Goal: Task Accomplishment & Management: Manage account settings

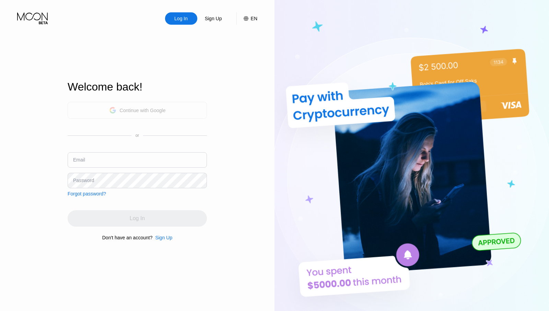
click at [135, 116] on div "Continue with Google" at bounding box center [137, 110] width 139 height 17
click at [149, 111] on div "Continue with Google" at bounding box center [143, 110] width 46 height 5
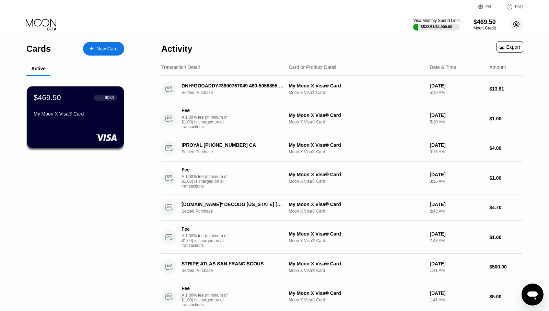
click at [518, 26] on circle at bounding box center [517, 25] width 14 height 14
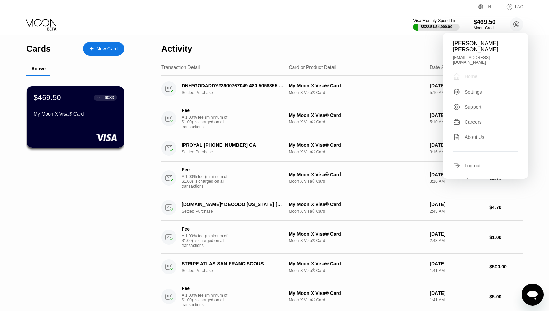
click at [476, 76] on div "Home" at bounding box center [471, 76] width 13 height 5
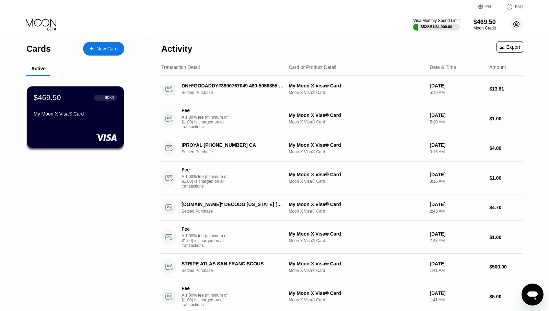
click at [518, 22] on icon at bounding box center [517, 25] width 6 height 6
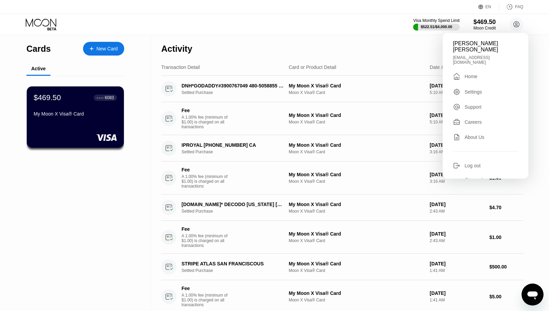
click at [477, 98] on div "Michelle Nicole Tagupa Serrano michellenicoleserrano1999@gmail.com  Home Setti…" at bounding box center [486, 106] width 86 height 146
click at [477, 95] on div "Settings" at bounding box center [474, 91] width 18 height 5
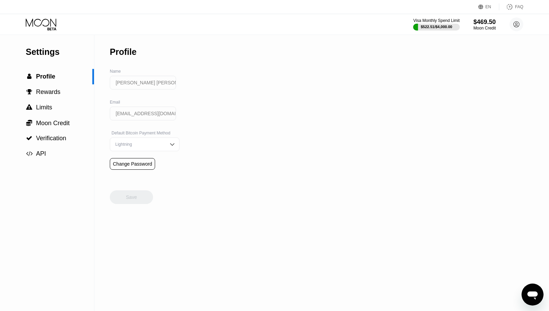
click at [152, 147] on div "Lightning" at bounding box center [140, 144] width 52 height 5
click at [218, 131] on div "Settings  Profile  Rewards  Limits  Moon Credit  Verification  API Profil…" at bounding box center [274, 173] width 549 height 276
click at [190, 90] on div "Settings  Profile  Rewards  Limits  Moon Credit  Verification  API Profil…" at bounding box center [274, 173] width 549 height 276
click at [146, 115] on input "[EMAIL_ADDRESS][DOMAIN_NAME]" at bounding box center [143, 114] width 66 height 14
click at [201, 121] on div "Settings  Profile  Rewards  Limits  Moon Credit  Verification  API Profil…" at bounding box center [274, 173] width 549 height 276
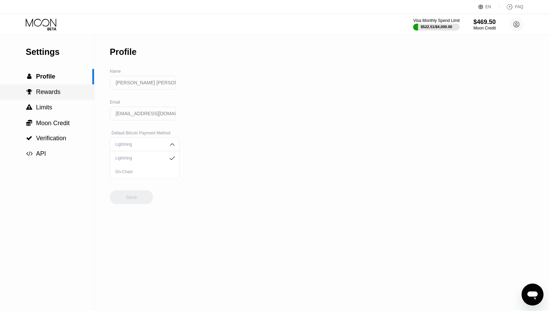
click at [67, 92] on div " Rewards" at bounding box center [47, 92] width 94 height 7
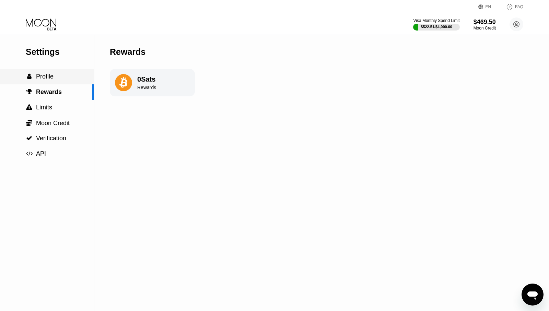
click at [59, 77] on div " Profile" at bounding box center [47, 76] width 94 height 7
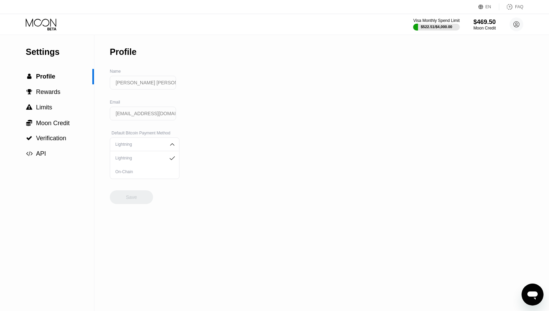
click at [133, 112] on input "[EMAIL_ADDRESS][DOMAIN_NAME]" at bounding box center [143, 114] width 66 height 14
click at [175, 122] on div "Settings  Profile  Rewards  Limits  Moon Credit  Verification  API Profil…" at bounding box center [274, 173] width 549 height 276
click at [55, 94] on span "Rewards" at bounding box center [48, 92] width 24 height 7
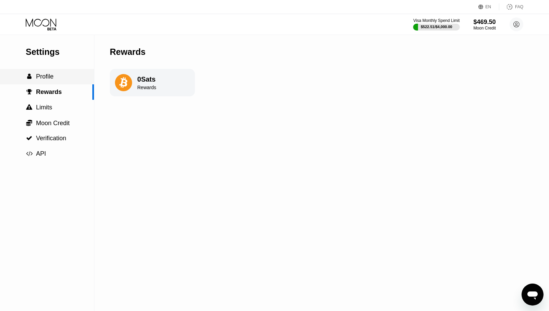
click at [55, 78] on div " Profile" at bounding box center [47, 76] width 94 height 7
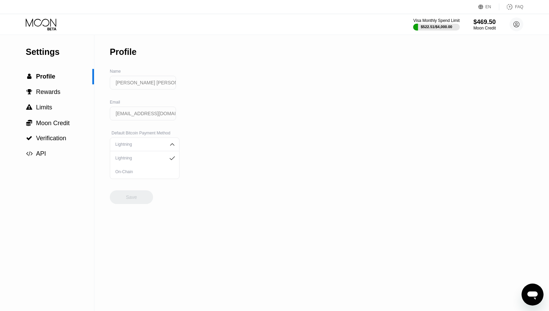
click at [158, 149] on div "Lightning" at bounding box center [145, 145] width 70 height 14
click at [140, 164] on div "Change Password" at bounding box center [132, 163] width 39 height 5
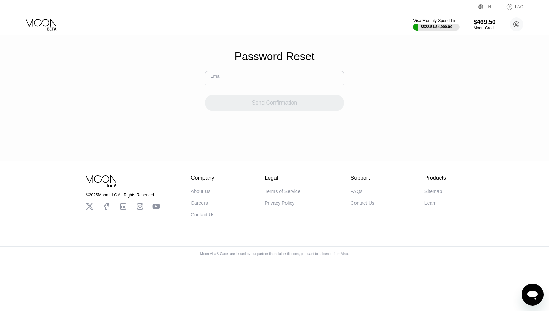
click at [245, 81] on input "text" at bounding box center [274, 78] width 139 height 15
click at [202, 90] on div "Password Reset Email Send Confirmation" at bounding box center [274, 80] width 549 height 161
click at [232, 80] on input "text" at bounding box center [274, 78] width 139 height 15
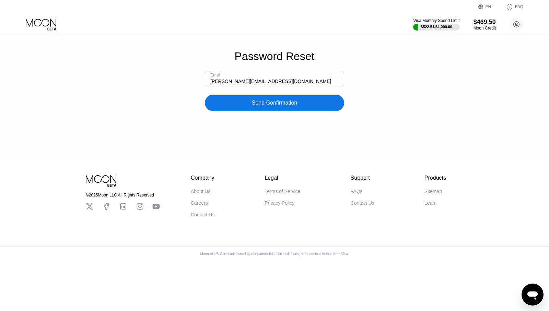
click at [203, 119] on div "Password Reset Email michelle@voltbikes.store Send Confirmation" at bounding box center [274, 80] width 549 height 161
click at [228, 115] on div "Password Reset Email michelle@voltbikes.store Send Confirmation" at bounding box center [274, 80] width 549 height 161
click at [234, 113] on div "Password Reset Email michelle@voltbikes.store Send Confirmation" at bounding box center [274, 80] width 549 height 161
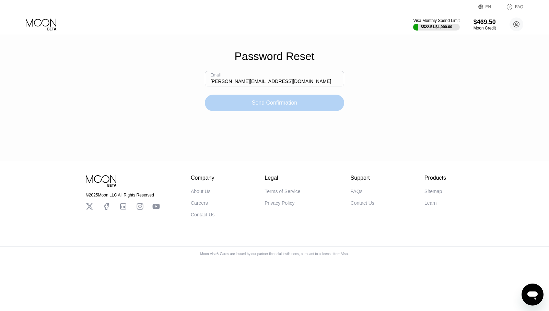
click at [238, 109] on div "Send Confirmation" at bounding box center [274, 103] width 139 height 16
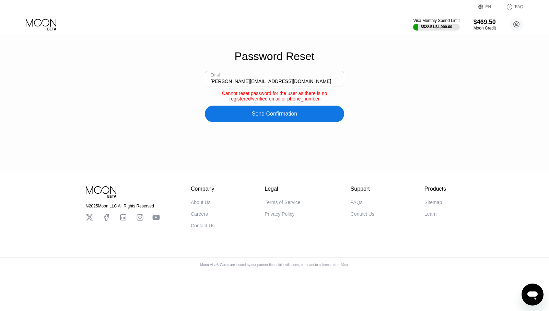
click at [277, 80] on input "michelle@voltbikes.store" at bounding box center [274, 78] width 139 height 15
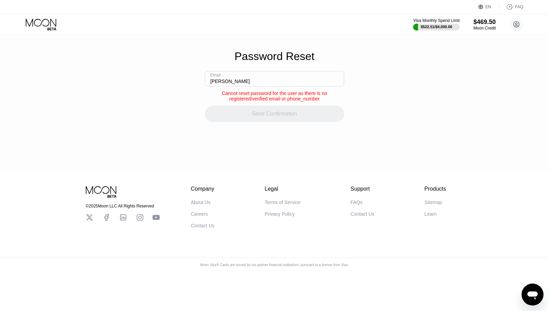
click at [263, 84] on input "michelle" at bounding box center [274, 78] width 139 height 15
paste input "nicoleserrano1999@gmail.com"
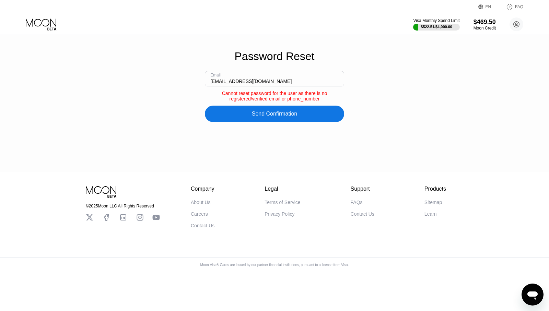
type input "[EMAIL_ADDRESS][DOMAIN_NAME]"
click at [270, 144] on div "Password Reset Email michellenicoleserrano1999@gmail.com Cannot reset password …" at bounding box center [274, 86] width 549 height 172
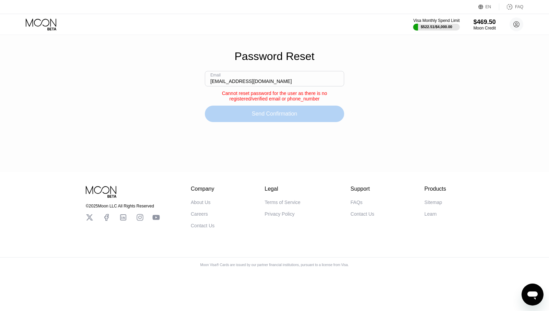
click at [272, 117] on div "Send Confirmation" at bounding box center [275, 113] width 46 height 7
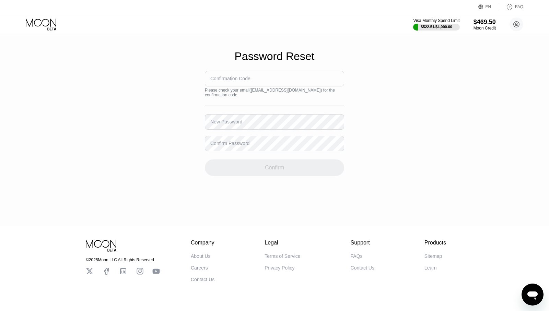
click at [261, 79] on input at bounding box center [274, 78] width 139 height 15
paste input "297986"
type input "297986"
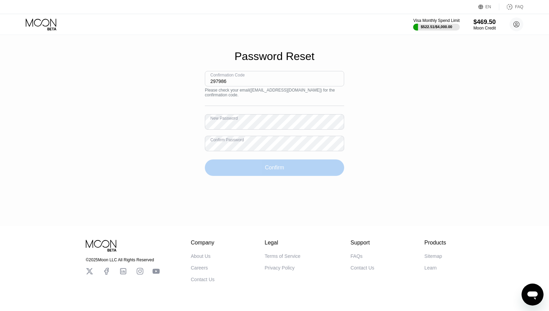
click at [246, 168] on div "Confirm" at bounding box center [274, 168] width 139 height 16
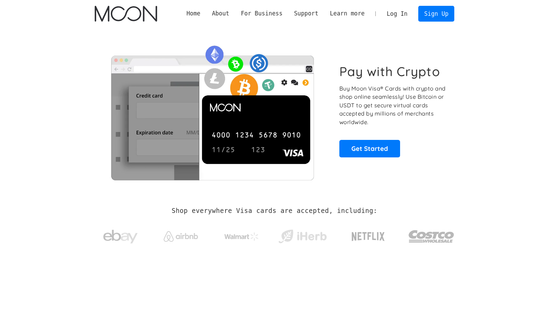
click at [400, 18] on link "Log In" at bounding box center [397, 13] width 32 height 15
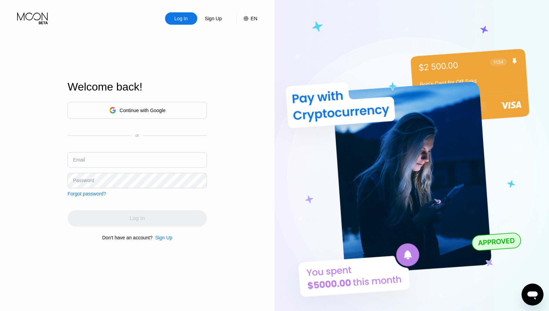
click at [123, 156] on input "text" at bounding box center [137, 159] width 139 height 15
click at [104, 163] on input "text" at bounding box center [137, 159] width 139 height 15
type input "[EMAIL_ADDRESS][DOMAIN_NAME]"
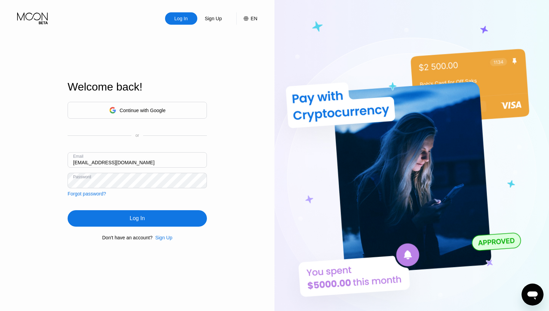
click at [153, 221] on div "Log In" at bounding box center [137, 218] width 139 height 16
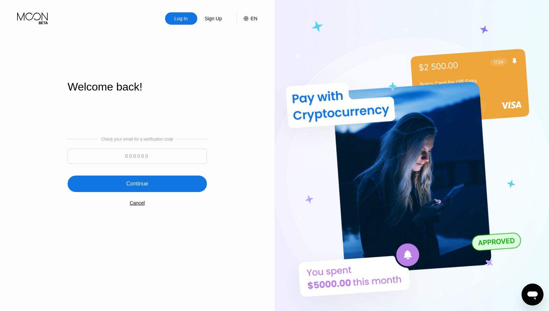
click at [123, 155] on input at bounding box center [137, 156] width 139 height 15
paste input "857466"
type input "857466"
click at [147, 186] on div "Continue" at bounding box center [137, 183] width 22 height 7
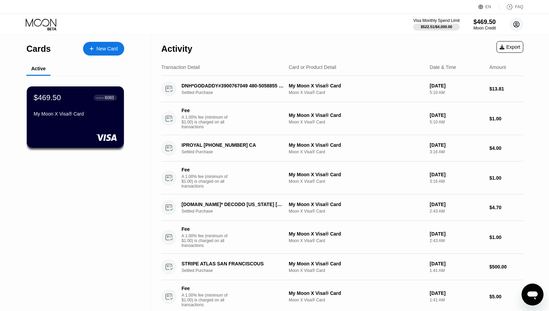
click at [512, 25] on circle at bounding box center [517, 25] width 14 height 14
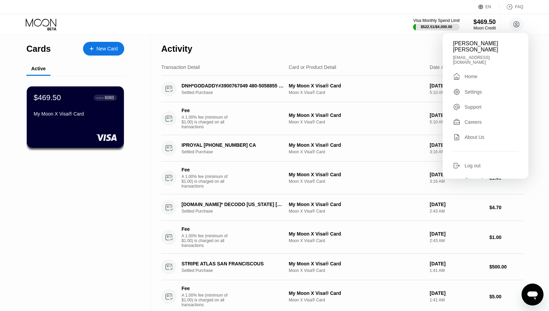
click at [475, 93] on div "Settings" at bounding box center [474, 91] width 18 height 5
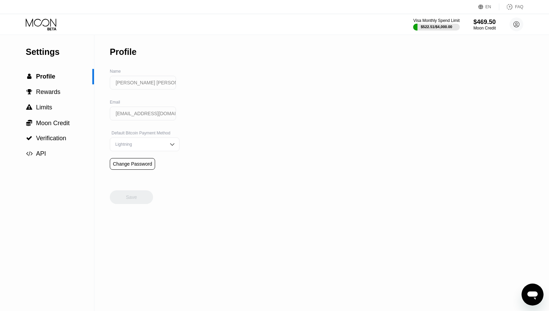
click at [139, 81] on input "[PERSON_NAME] [PERSON_NAME]" at bounding box center [143, 83] width 66 height 14
click at [139, 116] on input "[EMAIL_ADDRESS][DOMAIN_NAME]" at bounding box center [143, 114] width 66 height 14
click at [531, 300] on icon "Open messaging window" at bounding box center [532, 295] width 12 height 12
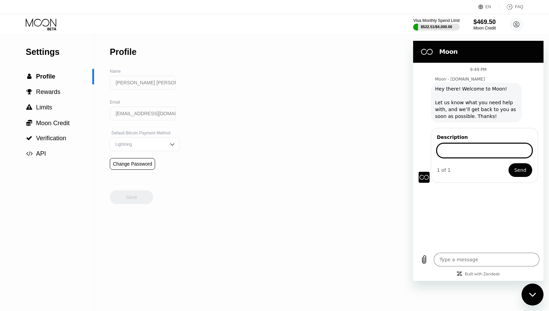
type textarea "x"
click at [463, 150] on input "Description" at bounding box center [484, 150] width 95 height 14
type input "I want to change my email address please!"
click at [509, 163] on button "Send" at bounding box center [521, 170] width 24 height 14
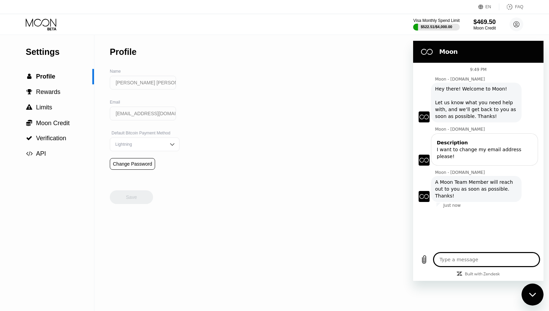
click at [144, 81] on input "[PERSON_NAME] [PERSON_NAME]" at bounding box center [143, 83] width 66 height 14
click at [478, 256] on textarea at bounding box center [487, 260] width 106 height 14
type textarea "x"
click at [475, 257] on textarea at bounding box center [487, 260] width 106 height 14
type textarea "H"
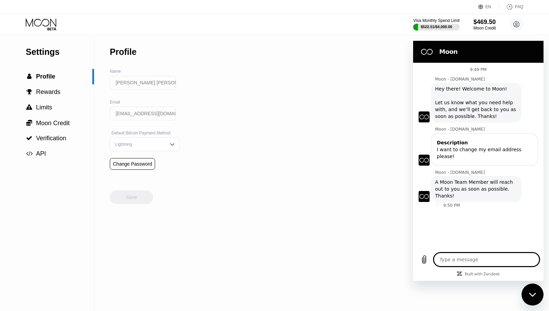
type textarea "x"
type textarea "He"
type textarea "x"
type textarea "Hel"
type textarea "x"
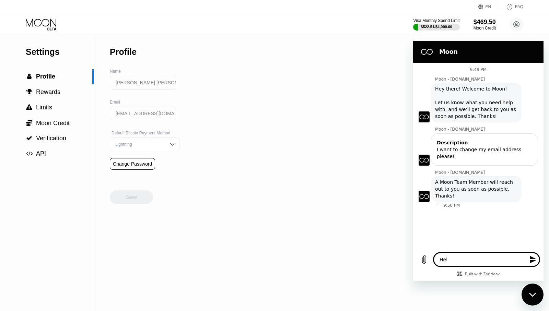
type textarea "Hell"
type textarea "x"
type textarea "Hello"
type textarea "x"
type textarea "Hello!"
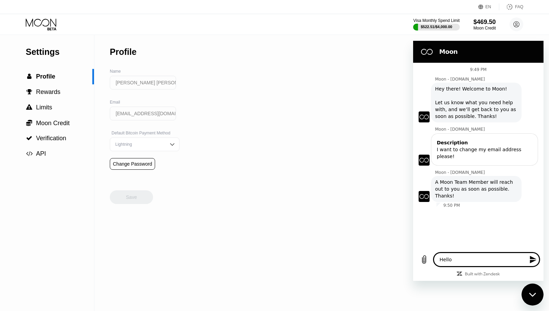
type textarea "x"
type textarea "Hello!"
type textarea "x"
type textarea "Hello! I"
type textarea "x"
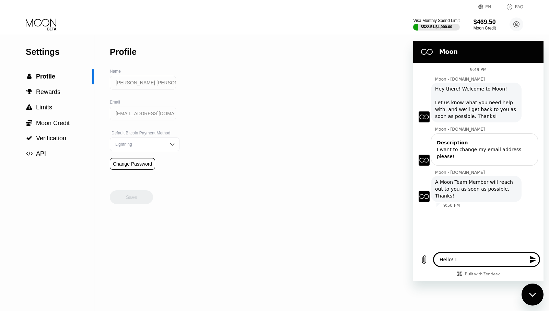
type textarea "Hello! Is"
type textarea "x"
type textarea "Hello! Is"
type textarea "x"
type textarea "Hello! Is t"
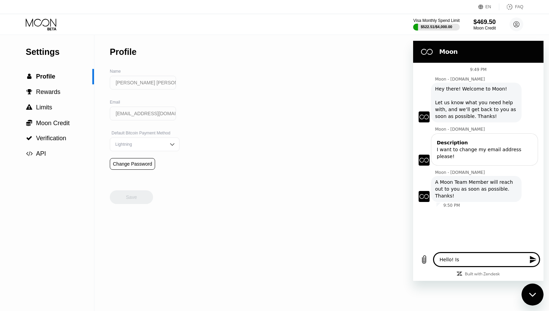
type textarea "x"
type textarea "Hello! Is th"
type textarea "x"
type textarea "Hello! Is the"
type textarea "x"
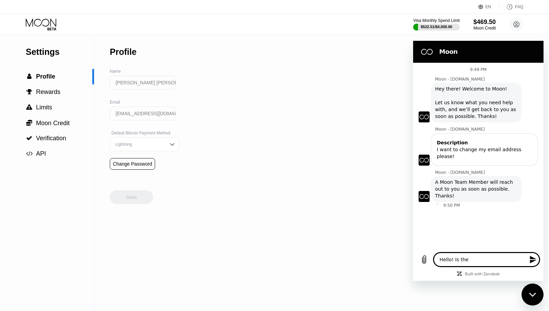
type textarea "Hello! Is ther"
type textarea "x"
type textarea "Hello! Is there"
type textarea "x"
type textarea "Hello! Is there"
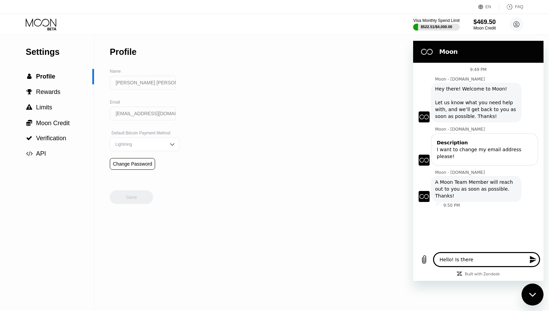
type textarea "x"
type textarea "Hello! Is there a"
type textarea "x"
type textarea "Hello! Is there an"
type textarea "x"
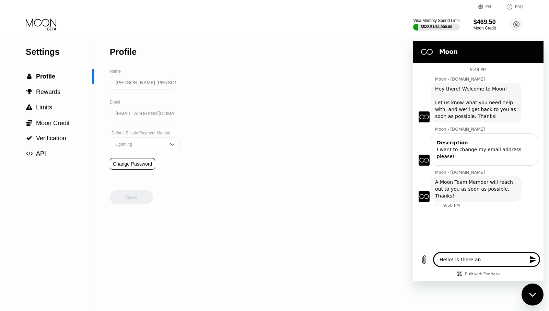
type textarea "Hello! Is there any"
type textarea "x"
type textarea "Hello! Is there anyo"
type textarea "x"
type textarea "Hello! Is there anyon"
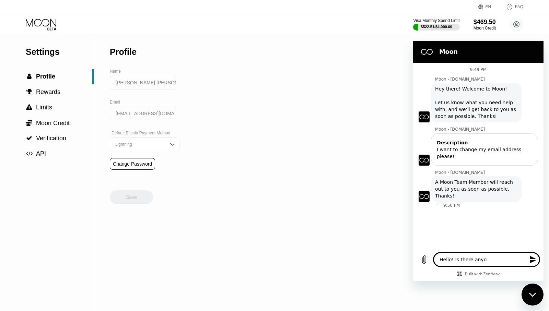
type textarea "x"
type textarea "Hello! Is there anyone"
type textarea "x"
type textarea "Hello! Is there anyone?"
type textarea "x"
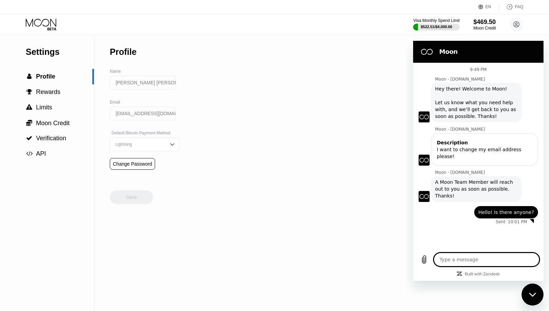
click at [147, 82] on input "[PERSON_NAME] [PERSON_NAME]" at bounding box center [143, 83] width 66 height 14
click at [53, 91] on span "Rewards" at bounding box center [48, 92] width 24 height 7
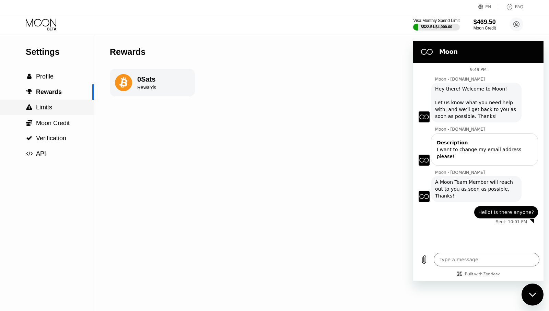
click at [53, 107] on div " Limits" at bounding box center [47, 107] width 94 height 7
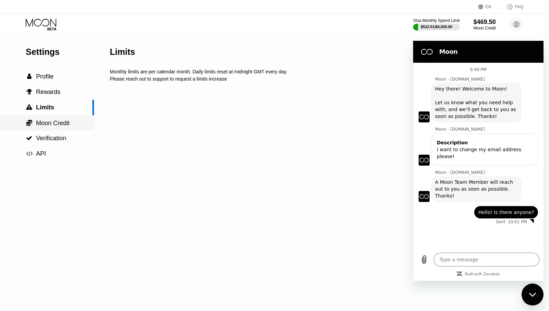
click at [55, 121] on span "Moon Credit" at bounding box center [53, 123] width 34 height 7
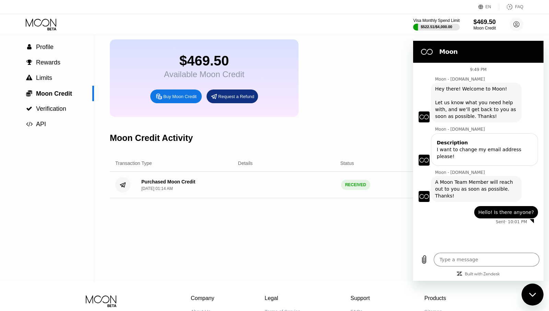
scroll to position [10, 0]
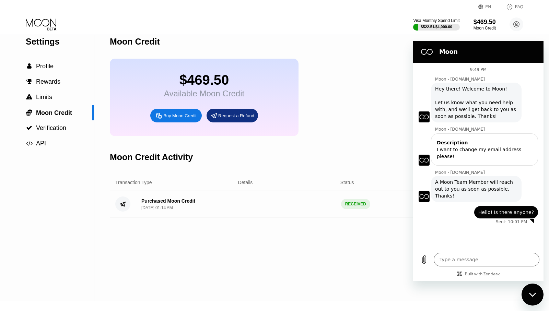
click at [233, 115] on div "Request a Refund" at bounding box center [236, 116] width 36 height 6
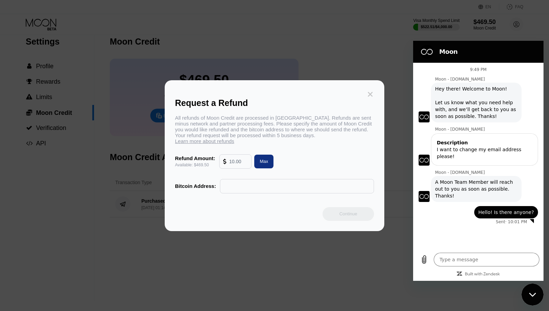
click at [372, 98] on icon at bounding box center [370, 95] width 8 height 8
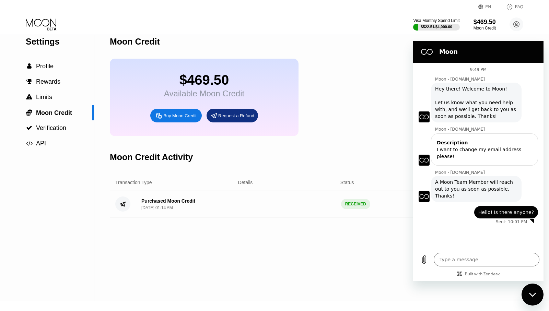
click at [316, 126] on div "$469.50 Available Moon Credit Buy Moon Credit Request a Refund" at bounding box center [289, 98] width 359 height 78
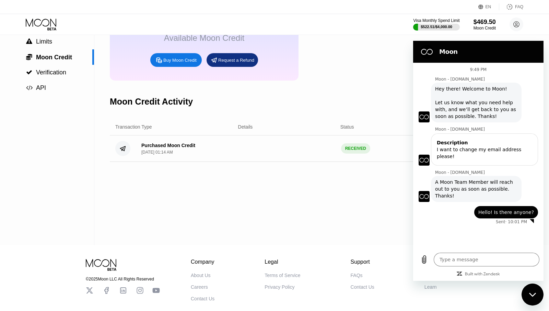
scroll to position [0, 0]
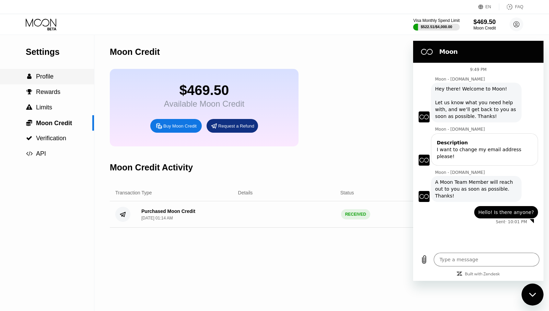
click at [58, 75] on div " Profile" at bounding box center [47, 76] width 94 height 7
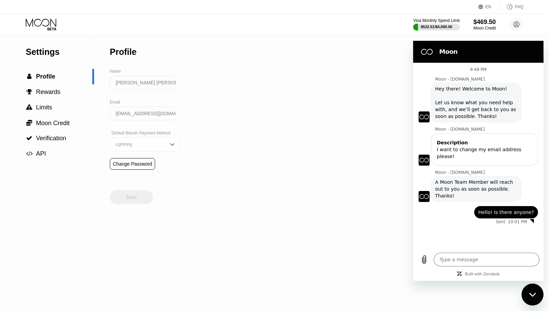
click at [133, 116] on input "[EMAIL_ADDRESS][DOMAIN_NAME]" at bounding box center [143, 114] width 66 height 14
click at [287, 68] on div "Settings  Profile  Rewards  Limits  Moon Credit  Verification  API Profil…" at bounding box center [274, 173] width 549 height 276
click at [517, 25] on circle at bounding box center [517, 25] width 14 height 14
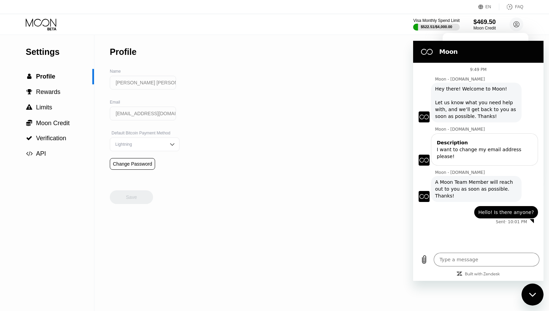
click at [541, 296] on div "Close messaging window" at bounding box center [532, 294] width 21 height 21
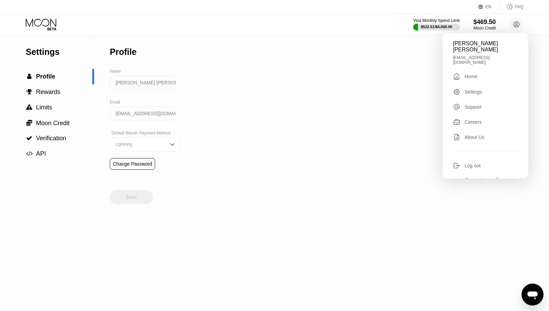
click at [475, 162] on div "Michelle Nicole Tagupa Serrano michellenicoleserrano1999@gmail.com  Home Setti…" at bounding box center [486, 106] width 86 height 146
click at [475, 166] on div "Log out" at bounding box center [473, 165] width 16 height 5
type textarea "x"
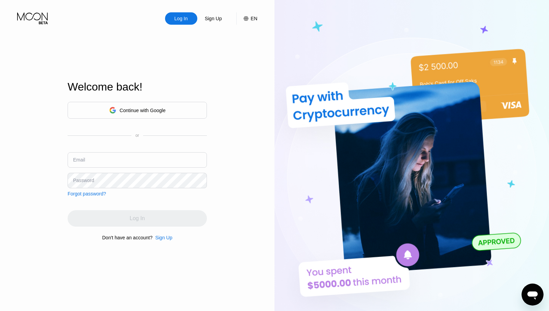
type input "[EMAIL_ADDRESS][DOMAIN_NAME]"
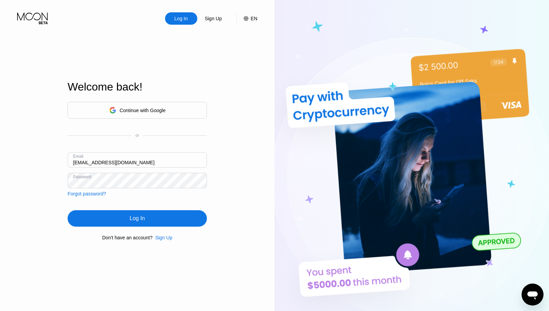
click at [144, 197] on div "Continue with Google or Email [EMAIL_ADDRESS][DOMAIN_NAME] Password Forgot pass…" at bounding box center [137, 171] width 139 height 139
click at [145, 214] on div "Log In" at bounding box center [137, 218] width 139 height 16
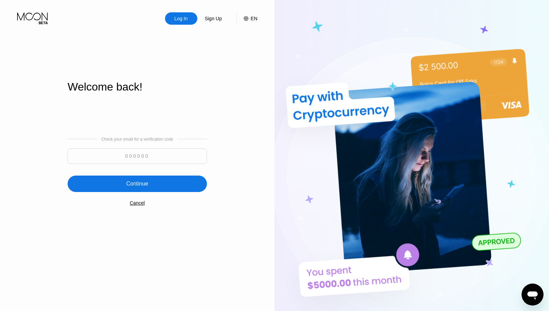
click at [167, 152] on input at bounding box center [137, 156] width 139 height 15
paste input "430558"
type input "430558"
click at [151, 185] on div "Continue" at bounding box center [137, 184] width 139 height 16
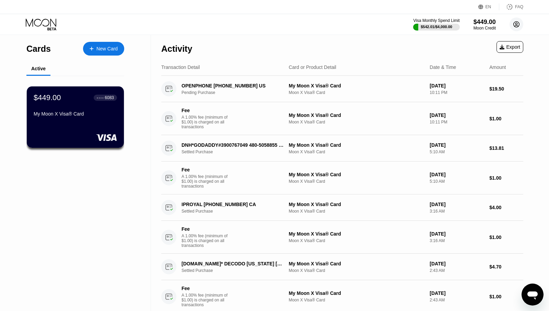
click at [516, 27] on icon at bounding box center [517, 25] width 6 height 6
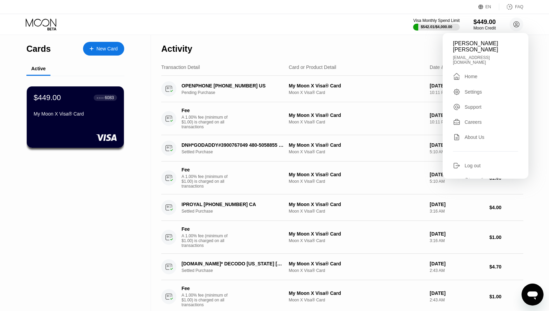
click at [480, 106] on div "Support" at bounding box center [473, 106] width 17 height 5
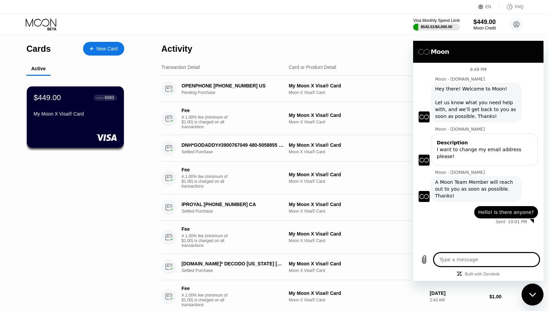
click at [532, 299] on div "Close messaging window" at bounding box center [532, 294] width 21 height 21
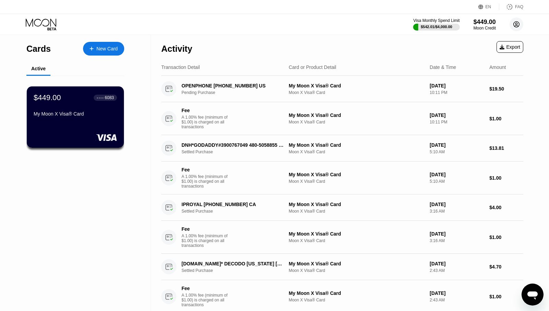
click at [518, 24] on circle at bounding box center [517, 25] width 14 height 14
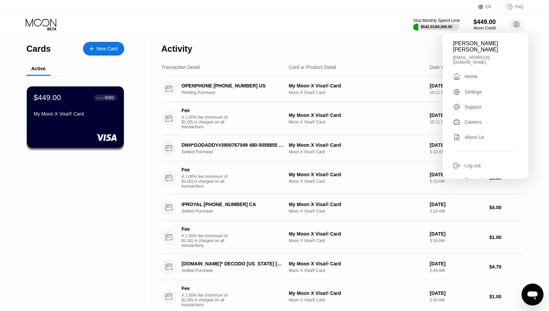
click at [474, 77] on div "Home" at bounding box center [471, 76] width 13 height 5
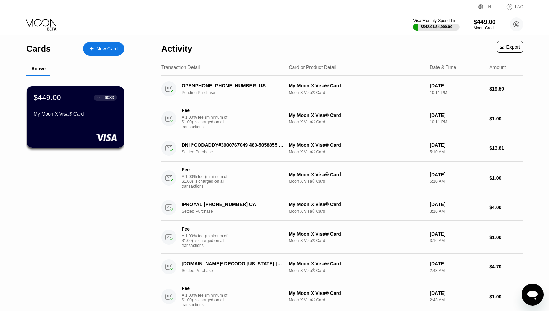
click at [342, 42] on div "Activity Export" at bounding box center [342, 47] width 362 height 24
click at [516, 28] on circle at bounding box center [517, 25] width 14 height 14
type textarea "x"
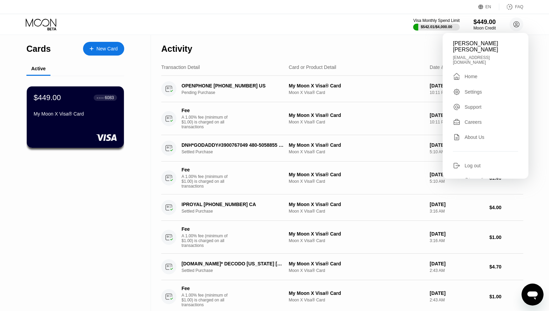
click at [483, 92] on div "Settings" at bounding box center [485, 92] width 65 height 8
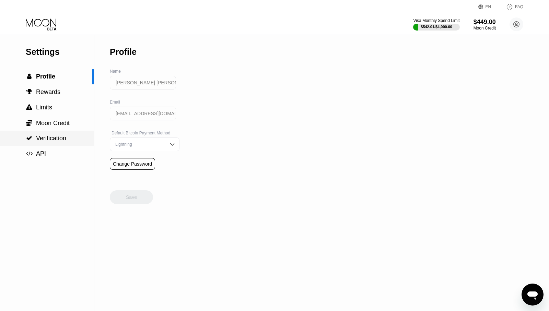
click at [46, 139] on span "Verification" at bounding box center [51, 138] width 30 height 7
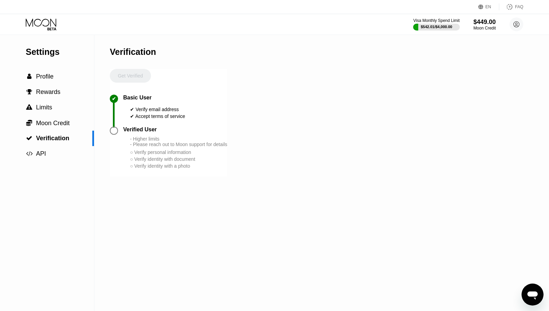
click at [130, 76] on div "Get Verified" at bounding box center [130, 82] width 41 height 26
click at [53, 149] on div " API" at bounding box center [47, 153] width 94 height 15
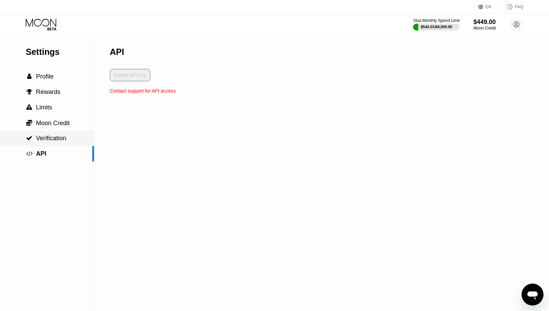
click at [65, 129] on div " Moon Credit" at bounding box center [47, 122] width 94 height 15
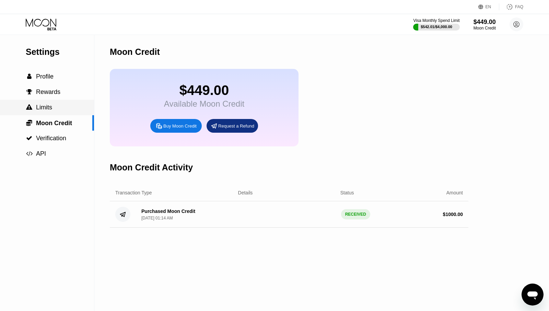
click at [58, 110] on div " Limits" at bounding box center [47, 107] width 94 height 7
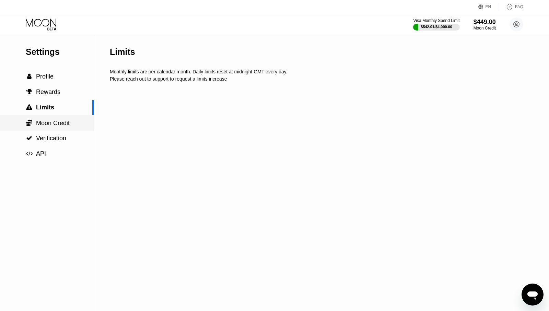
click at [59, 120] on span "Moon Credit" at bounding box center [53, 123] width 34 height 7
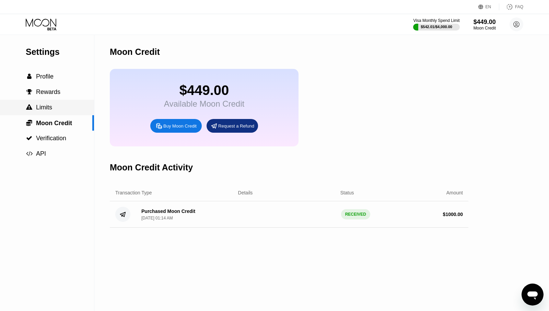
click at [58, 108] on div " Limits" at bounding box center [47, 107] width 94 height 7
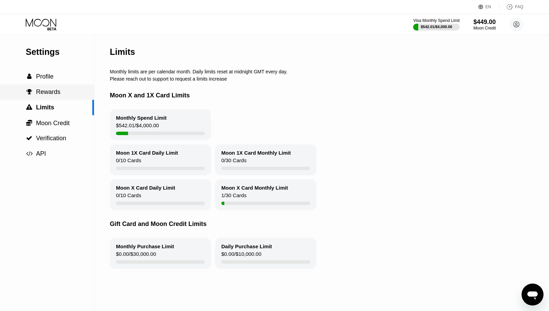
click at [60, 97] on div " Rewards" at bounding box center [47, 91] width 94 height 15
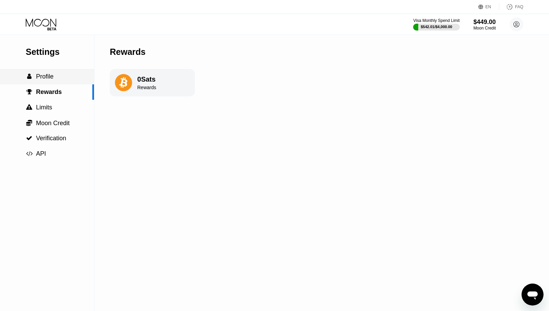
click at [53, 82] on div " Profile" at bounding box center [47, 76] width 94 height 15
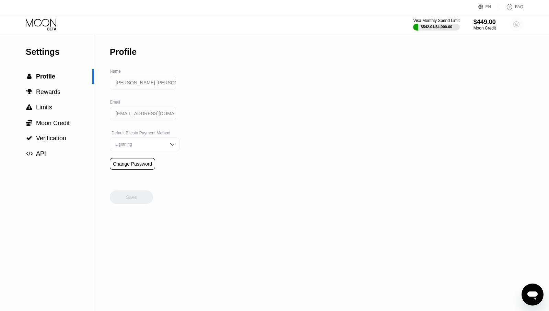
click at [520, 24] on circle at bounding box center [517, 25] width 14 height 14
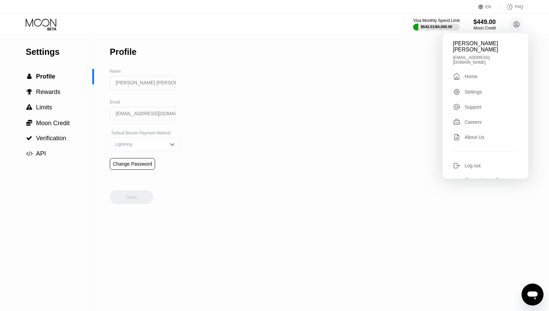
click at [481, 78] on div " Home" at bounding box center [485, 76] width 65 height 8
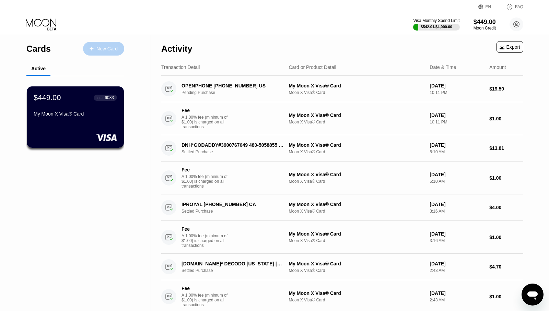
click at [110, 52] on div "New Card" at bounding box center [103, 49] width 41 height 14
click at [313, 42] on div "Activity Export" at bounding box center [342, 47] width 362 height 24
click at [45, 25] on icon at bounding box center [42, 25] width 32 height 12
click at [516, 22] on icon at bounding box center [517, 25] width 14 height 14
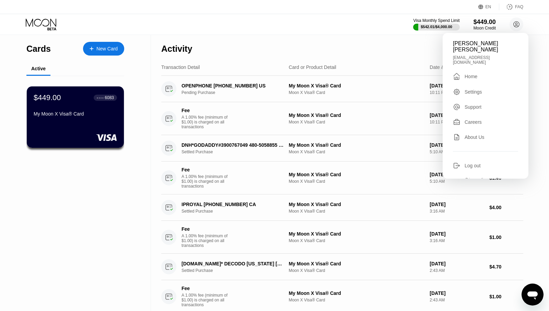
click at [370, 55] on div "Activity Export" at bounding box center [342, 47] width 362 height 24
